Goal: Task Accomplishment & Management: Manage account settings

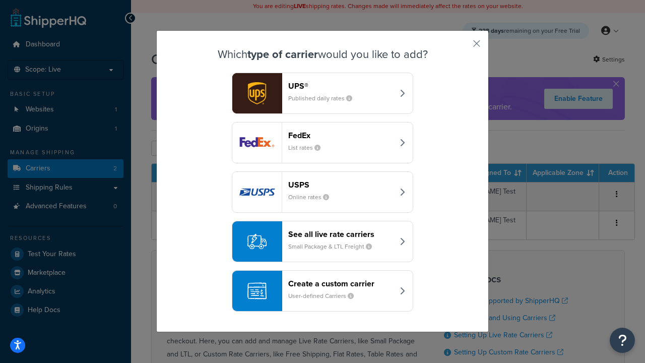
click at [323, 143] on div "FedEx List rates" at bounding box center [340, 143] width 105 height 24
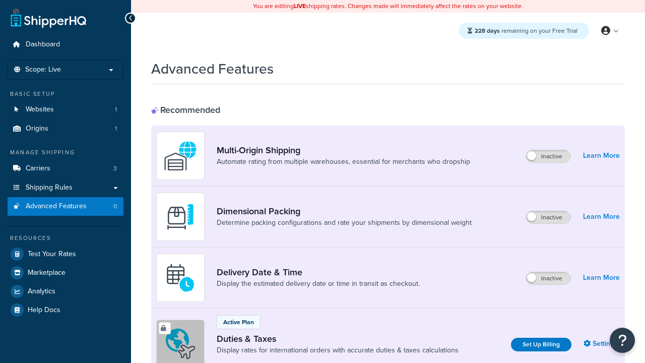
scroll to position [327, 0]
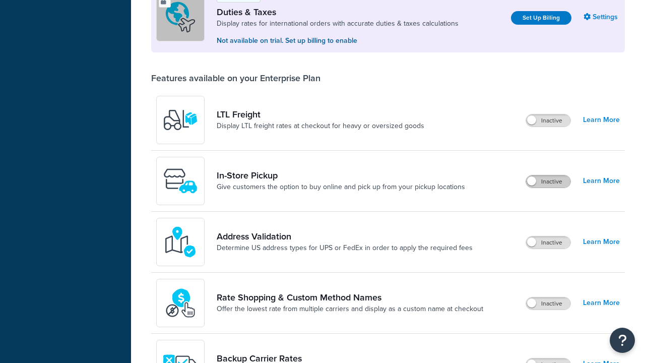
click at [549, 181] on label "Inactive" at bounding box center [548, 181] width 44 height 12
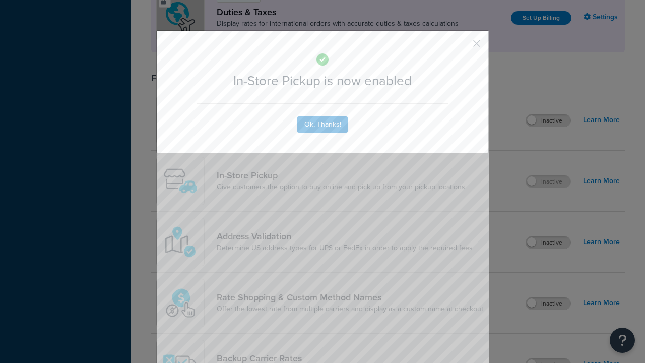
scroll to position [0, 0]
click at [462, 47] on button "button" at bounding box center [462, 47] width 3 height 3
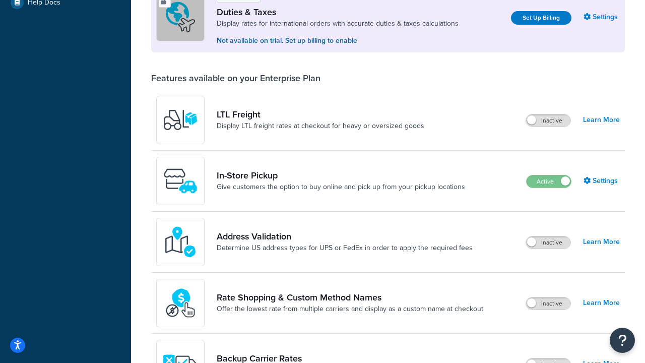
scroll to position [308, 0]
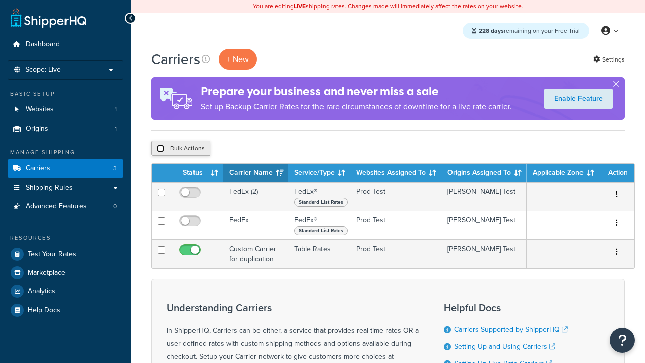
click at [160, 149] on input "checkbox" at bounding box center [161, 149] width 8 height 8
checkbox input "true"
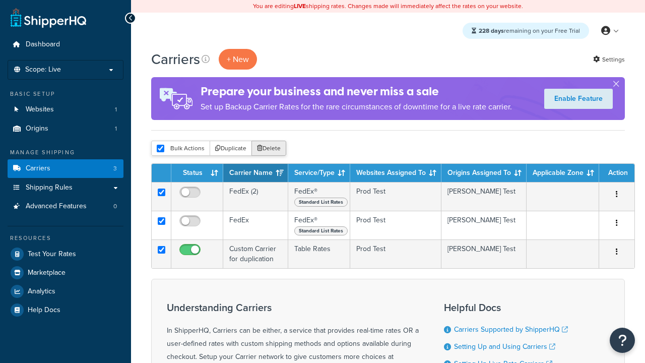
click at [271, 149] on button "Delete" at bounding box center [269, 148] width 35 height 15
